Goal: Task Accomplishment & Management: Use online tool/utility

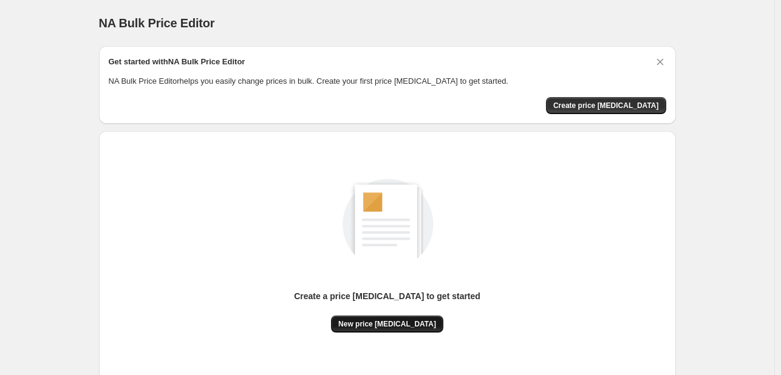
click at [405, 323] on span "New price [MEDICAL_DATA]" at bounding box center [387, 324] width 98 height 10
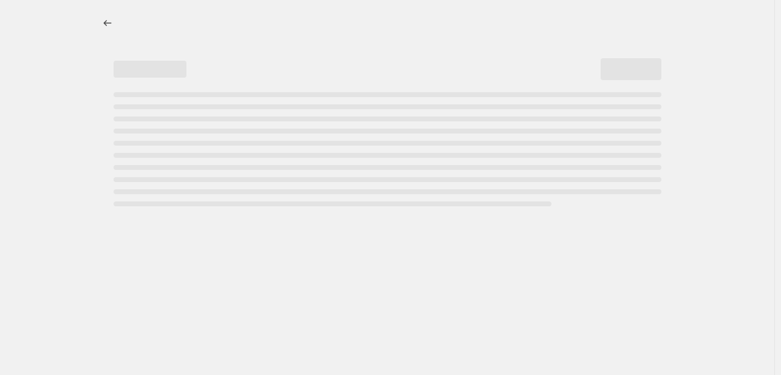
select select "percentage"
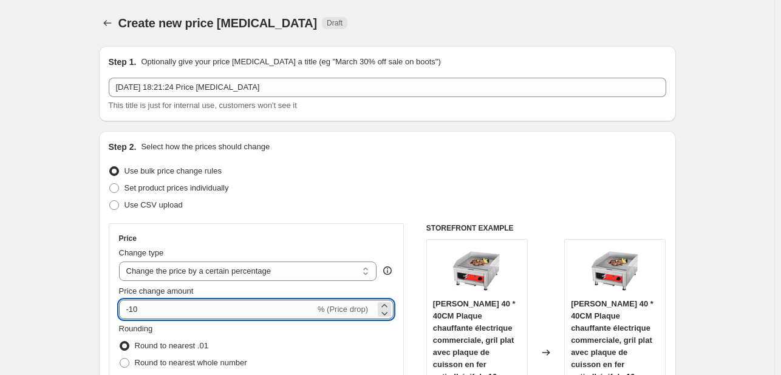
click at [183, 304] on input "-10" at bounding box center [217, 309] width 196 height 19
type input "-1"
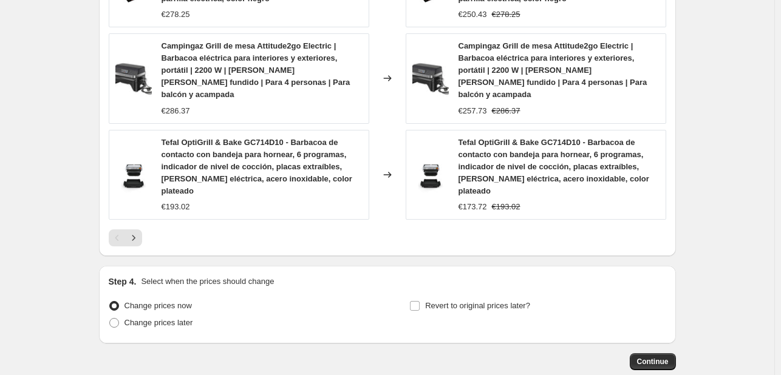
scroll to position [979, 0]
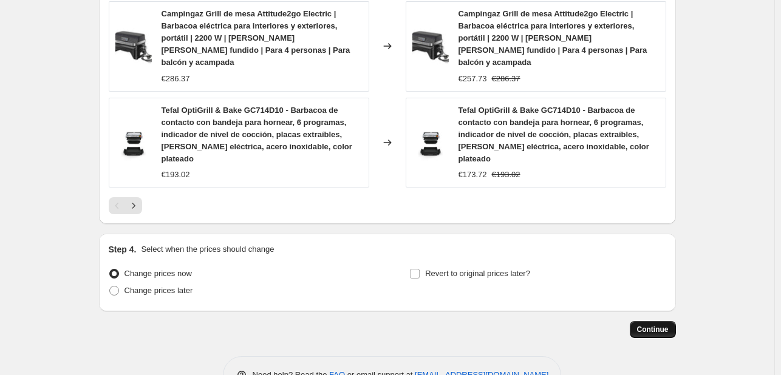
type input "-30"
click at [656, 321] on button "Continue" at bounding box center [653, 329] width 46 height 17
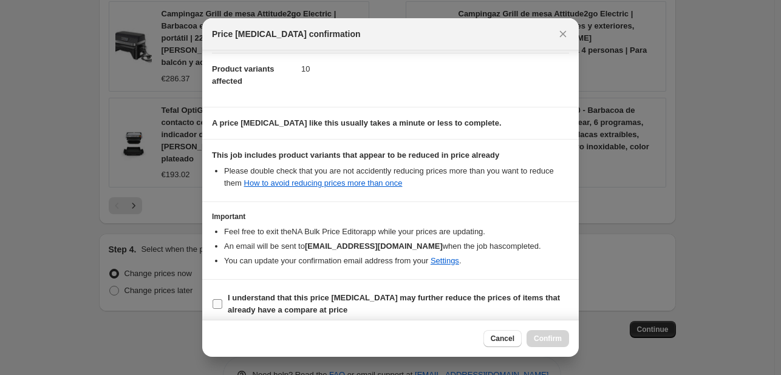
scroll to position [135, 0]
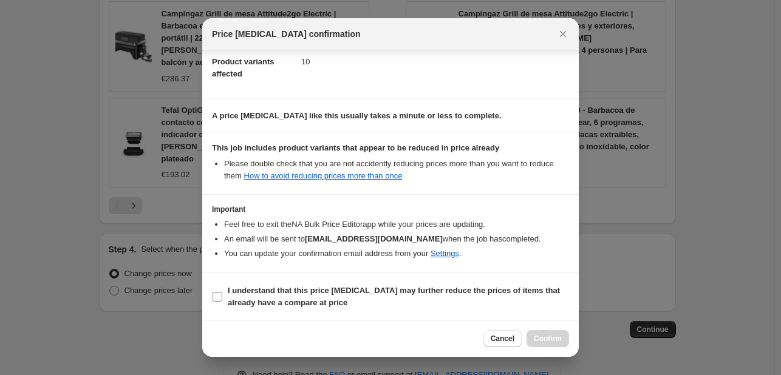
click at [290, 287] on b "I understand that this price change job may further reduce the prices of items …" at bounding box center [394, 296] width 332 height 21
click at [222, 292] on input "I understand that this price change job may further reduce the prices of items …" at bounding box center [218, 297] width 10 height 10
checkbox input "true"
click at [556, 338] on span "Confirm" at bounding box center [548, 339] width 28 height 10
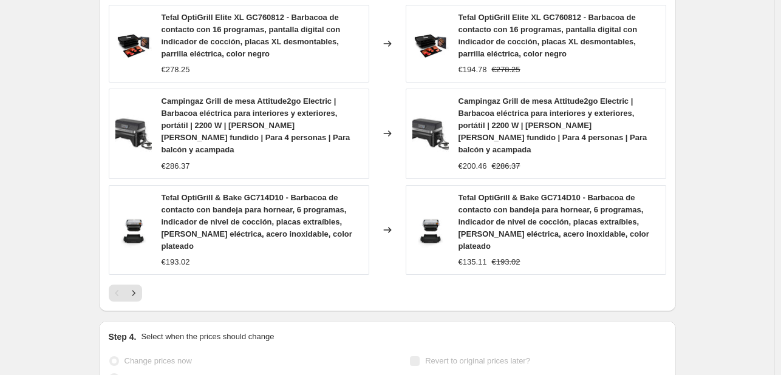
select select "percentage"
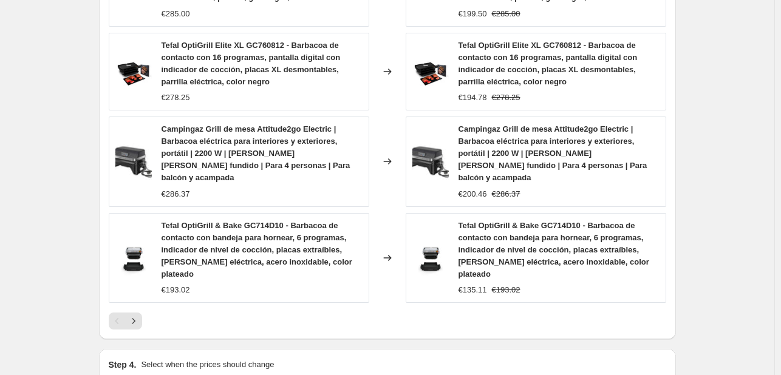
scroll to position [0, 0]
